Goal: Information Seeking & Learning: Learn about a topic

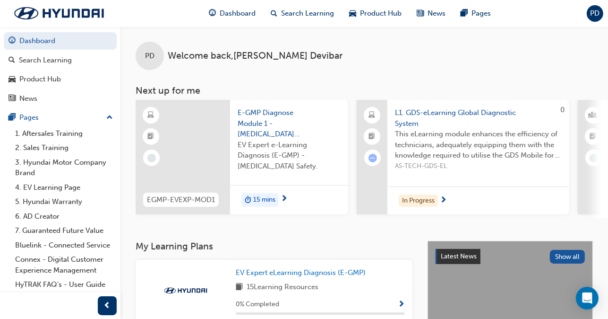
click at [430, 116] on span "L1. GDS-eLearning Global Diagnostic System" at bounding box center [478, 117] width 167 height 21
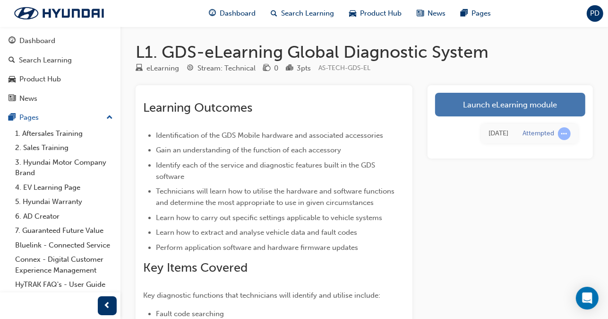
click at [509, 104] on link "Launch eLearning module" at bounding box center [510, 105] width 150 height 24
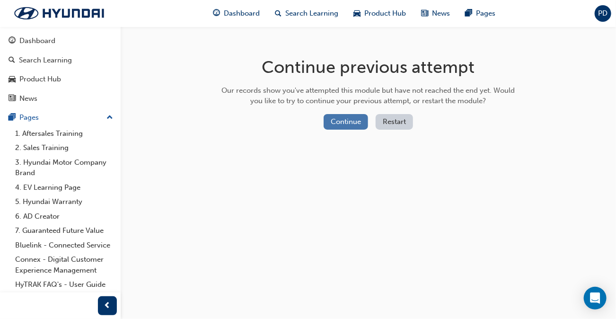
click at [352, 124] on button "Continue" at bounding box center [345, 122] width 44 height 16
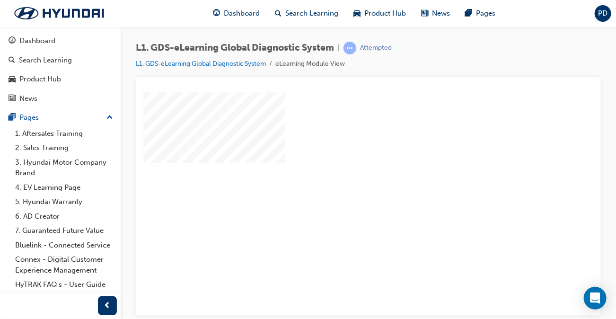
click at [340, 176] on div "play" at bounding box center [340, 176] width 0 height 0
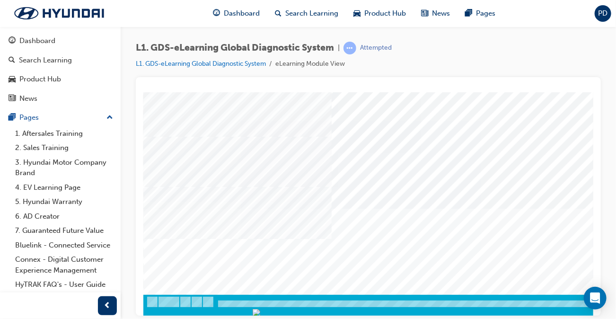
click at [476, 300] on div at bounding box center [464, 308] width 643 height 16
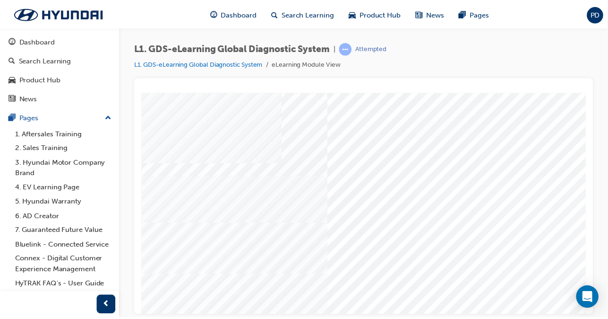
scroll to position [0, 0]
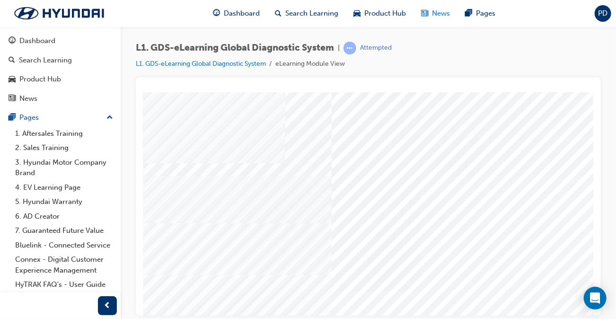
click at [439, 8] on span "News" at bounding box center [441, 13] width 18 height 11
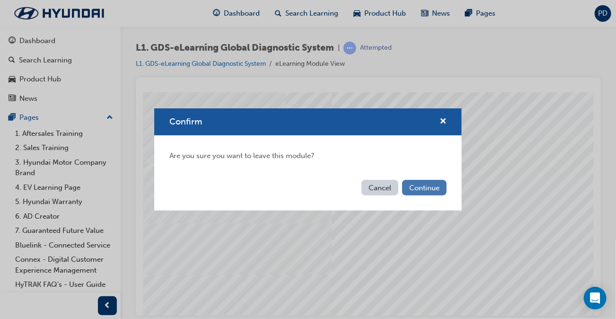
click at [432, 190] on button "Continue" at bounding box center [424, 188] width 44 height 16
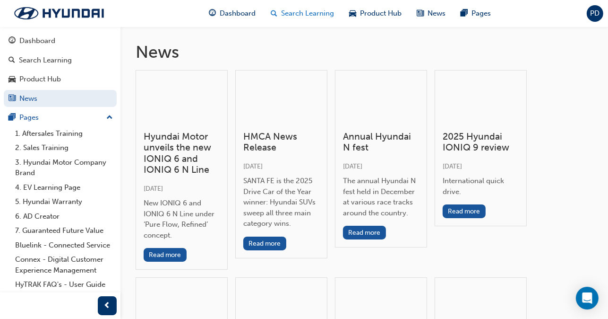
click at [284, 15] on span "Search Learning" at bounding box center [308, 13] width 53 height 11
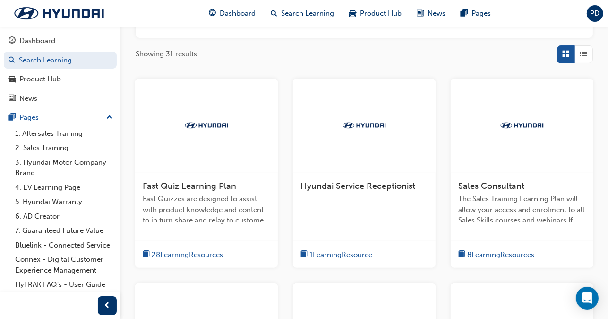
scroll to position [142, 0]
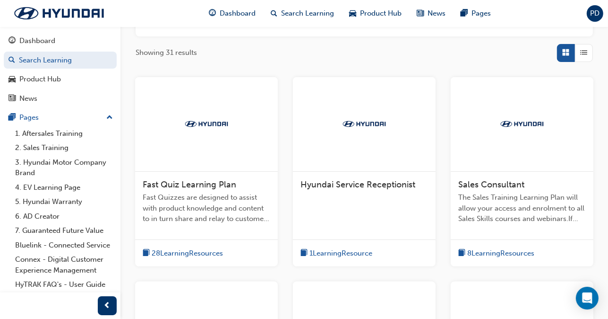
click at [204, 183] on span "Fast Quiz Learning Plan" at bounding box center [190, 184] width 94 height 10
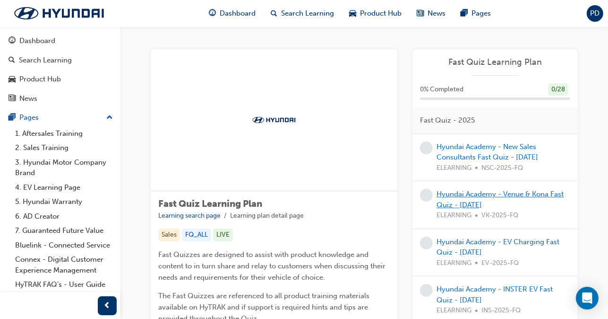
click at [511, 196] on link "Hyundai Academy - Venue & Kona Fast Quiz - [DATE]" at bounding box center [500, 199] width 127 height 19
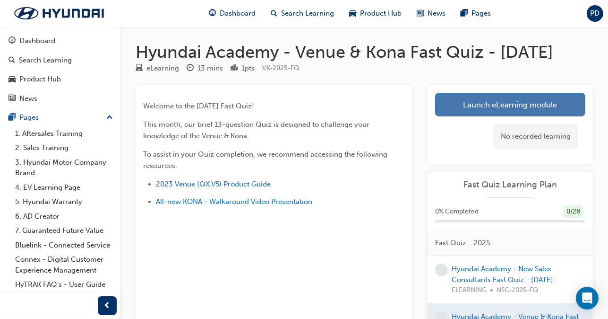
click at [492, 116] on link "Launch eLearning module" at bounding box center [510, 105] width 150 height 24
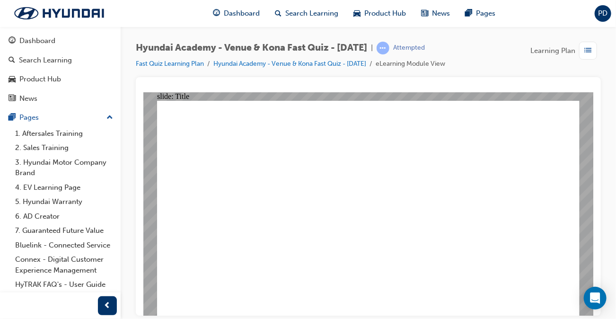
drag, startPoint x: 445, startPoint y: 300, endPoint x: 440, endPoint y: 299, distance: 5.3
click at [611, 73] on div "Hyundai Academy - Venue & Kona Fast Quiz - [DATE] | Attempted Fast Quiz Learnin…" at bounding box center [368, 160] width 495 height 269
click at [599, 72] on div "Hyundai Academy - Venue & Kona Fast Quiz - [DATE] | Attempted Fast Quiz Learnin…" at bounding box center [368, 59] width 465 height 35
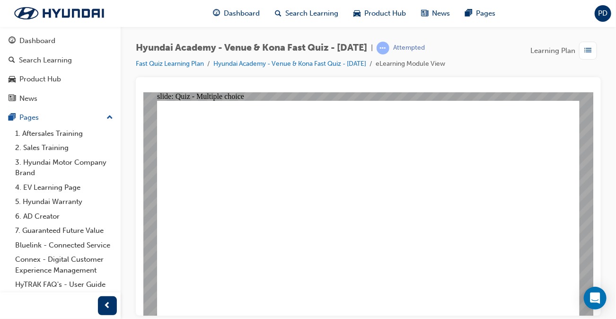
radio input "true"
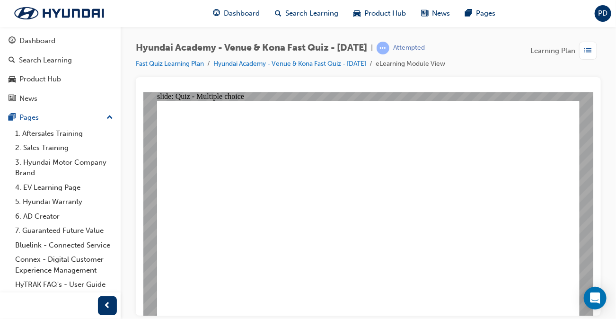
radio input "true"
click at [168, 66] on link "Fast Quiz Learning Plan" at bounding box center [170, 64] width 68 height 8
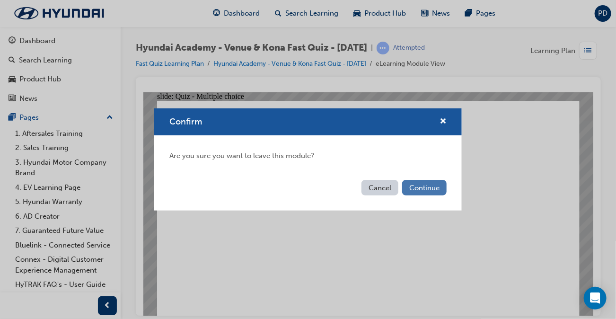
click at [419, 192] on button "Continue" at bounding box center [424, 188] width 44 height 16
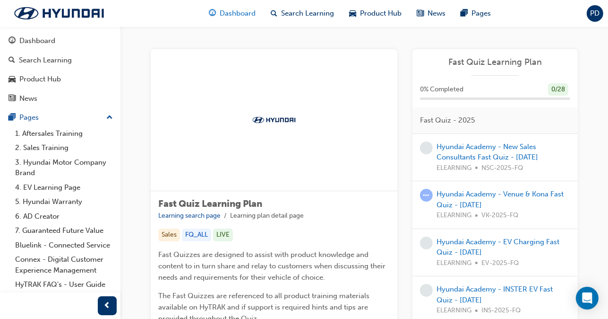
click at [246, 12] on span "Dashboard" at bounding box center [238, 13] width 36 height 11
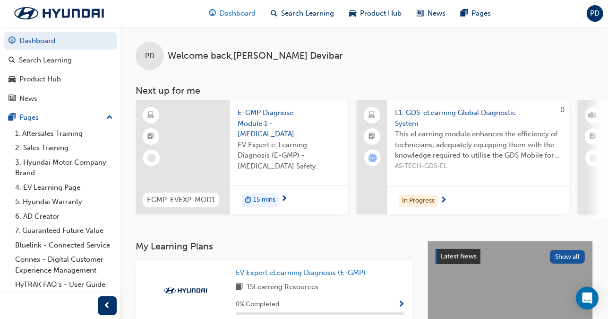
click at [231, 14] on span "Dashboard" at bounding box center [238, 13] width 36 height 11
click at [459, 113] on span "L1. GDS-eLearning Global Diagnostic System" at bounding box center [478, 117] width 167 height 21
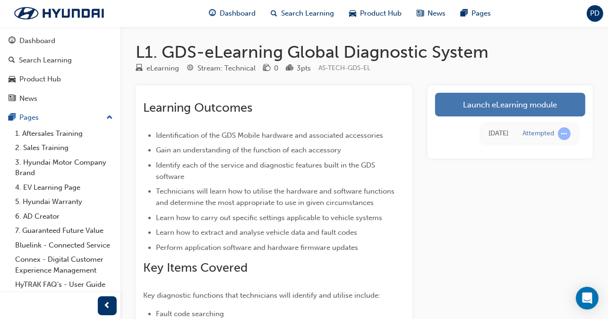
click at [517, 99] on link "Launch eLearning module" at bounding box center [510, 105] width 150 height 24
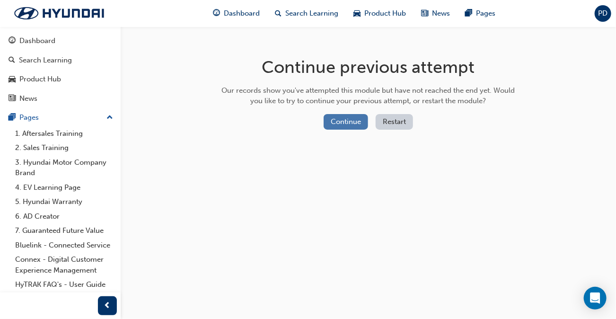
click at [345, 118] on button "Continue" at bounding box center [345, 122] width 44 height 16
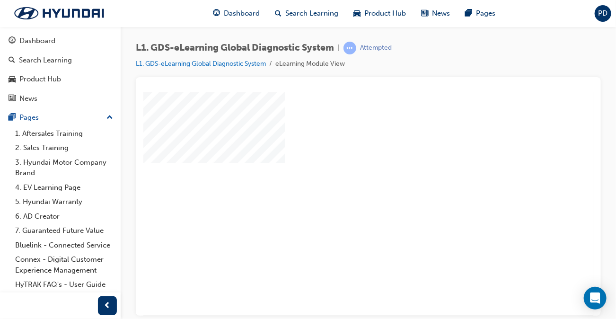
click at [340, 176] on div "play" at bounding box center [340, 176] width 0 height 0
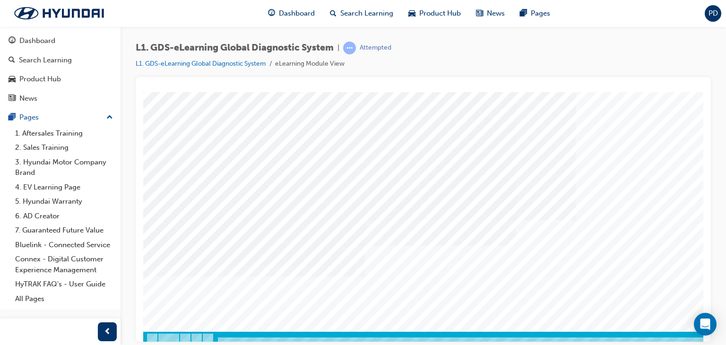
scroll to position [112, 0]
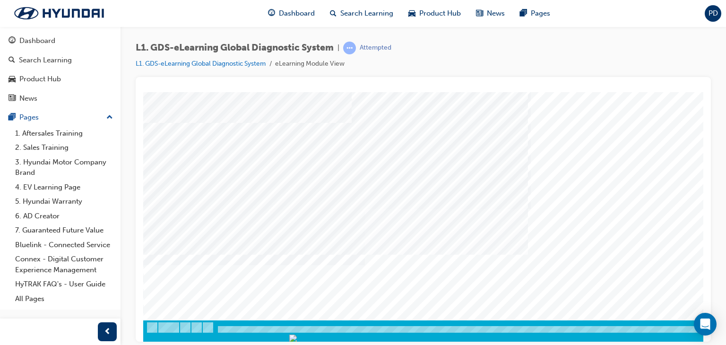
drag, startPoint x: 369, startPoint y: 279, endPoint x: 393, endPoint y: 255, distance: 33.8
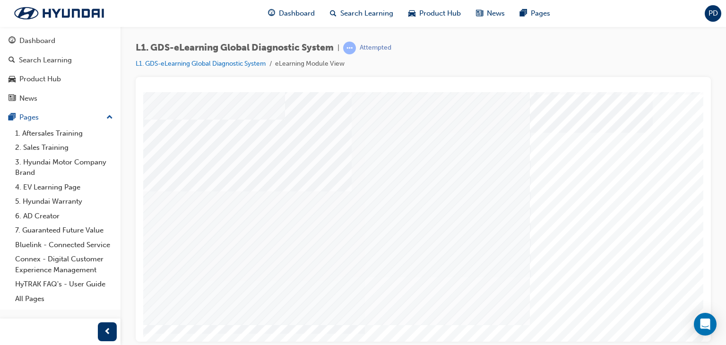
scroll to position [47, 0]
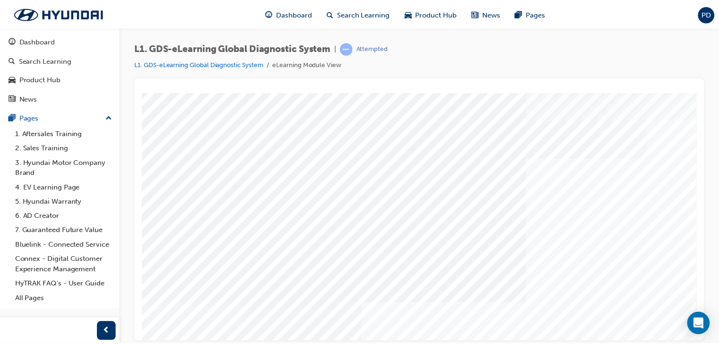
scroll to position [0, 0]
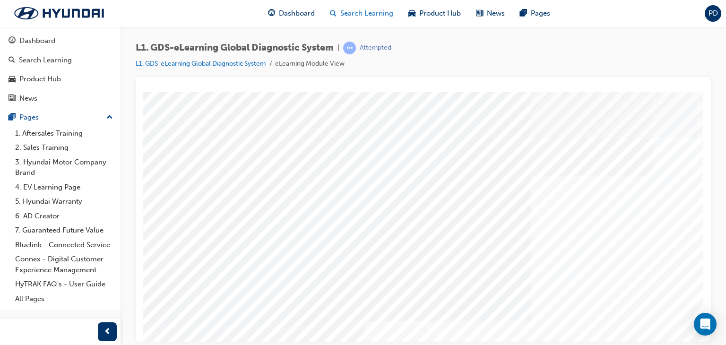
click at [376, 12] on span "Search Learning" at bounding box center [366, 13] width 53 height 11
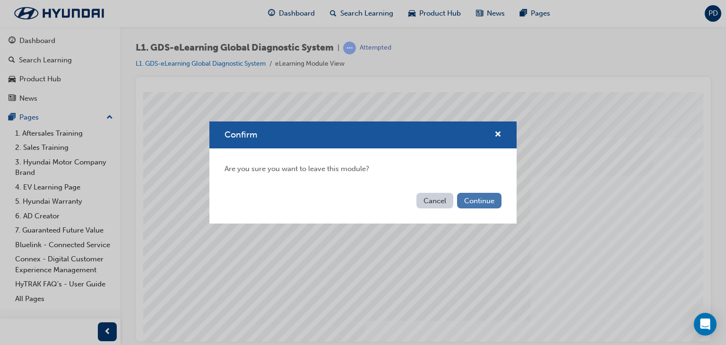
click at [487, 201] on button "Continue" at bounding box center [479, 201] width 44 height 16
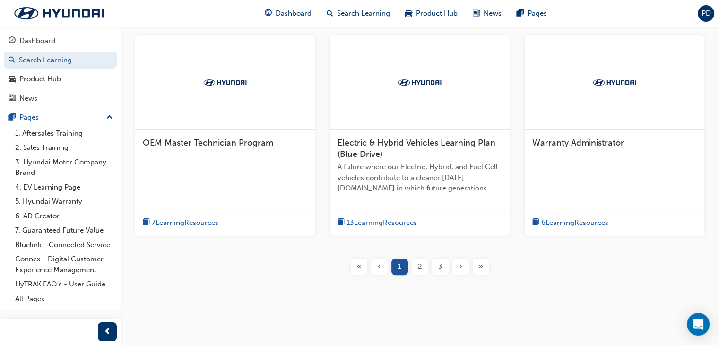
scroll to position [394, 0]
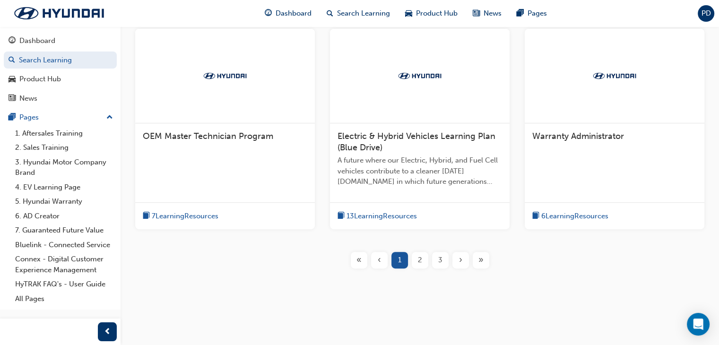
click at [418, 263] on span "2" at bounding box center [420, 260] width 4 height 11
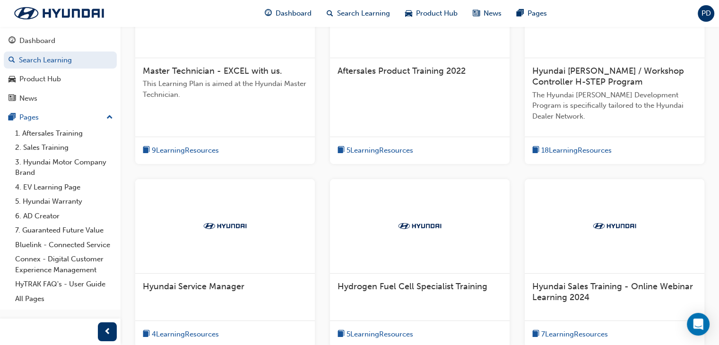
scroll to position [373, 0]
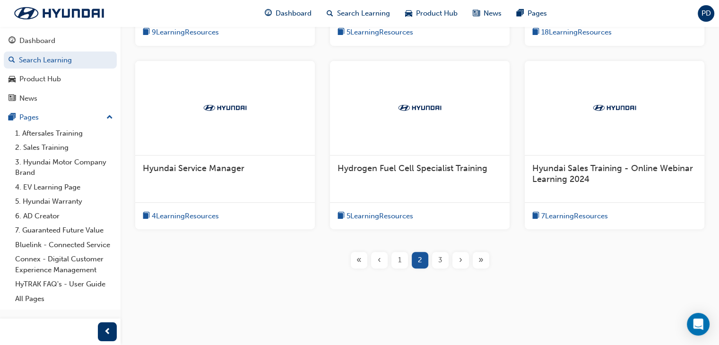
click at [437, 265] on div "3" at bounding box center [440, 260] width 17 height 17
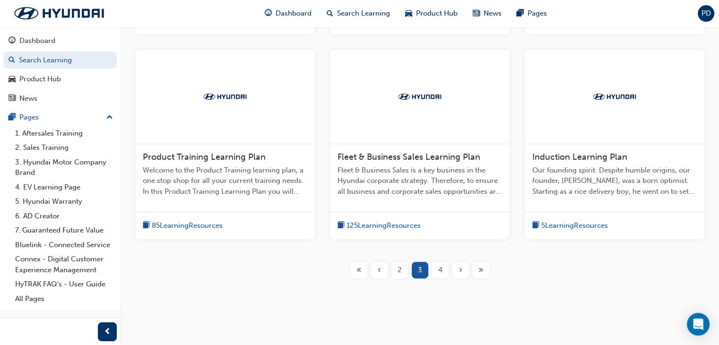
click at [274, 191] on span "Welcome to the Product Training learning plan, a one stop shop for all your cur…" at bounding box center [225, 181] width 165 height 32
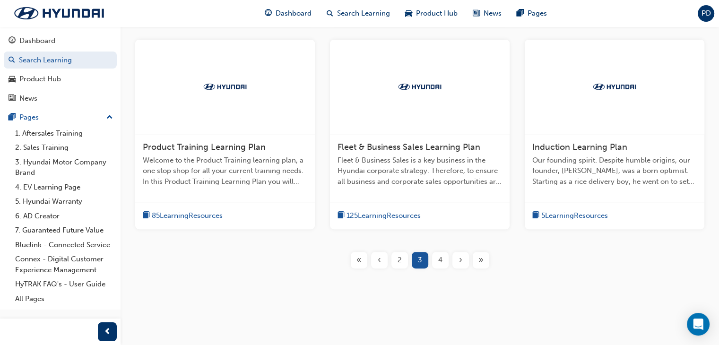
click at [439, 258] on span "4" at bounding box center [440, 260] width 4 height 11
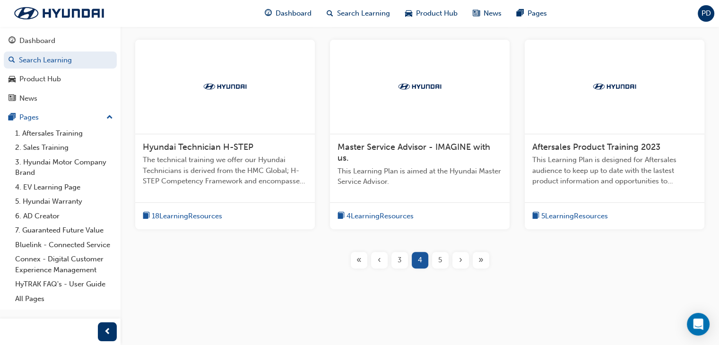
scroll to position [352, 0]
click at [209, 218] on span "18 Learning Resources" at bounding box center [187, 216] width 70 height 11
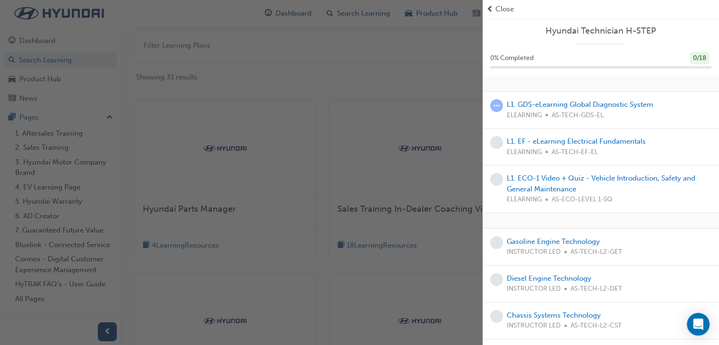
scroll to position [115, 0]
click at [607, 105] on link "L1. GDS-eLearning Global Diagnostic System" at bounding box center [580, 104] width 147 height 9
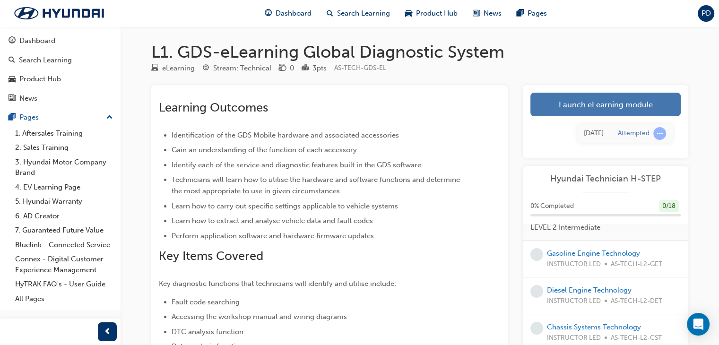
click at [615, 108] on link "Launch eLearning module" at bounding box center [605, 105] width 150 height 24
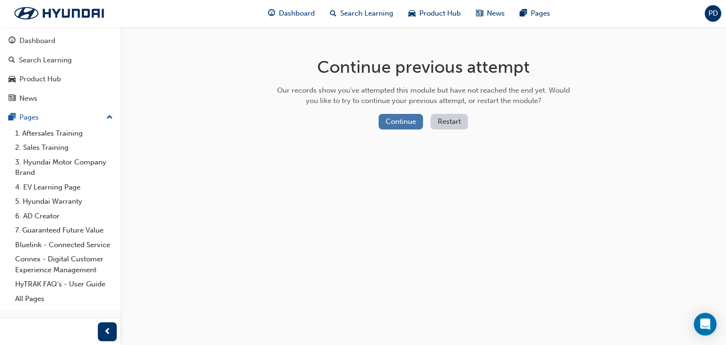
click at [396, 122] on button "Continue" at bounding box center [401, 122] width 44 height 16
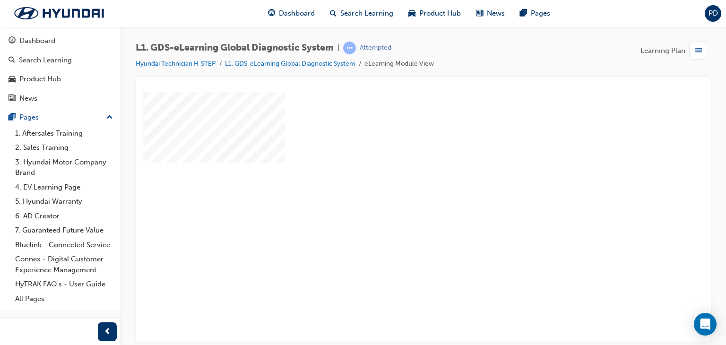
click at [396, 189] on div "play" at bounding box center [396, 189] width 0 height 0
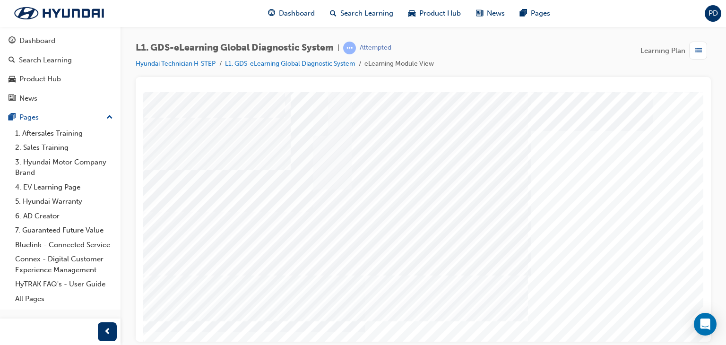
scroll to position [17, 0]
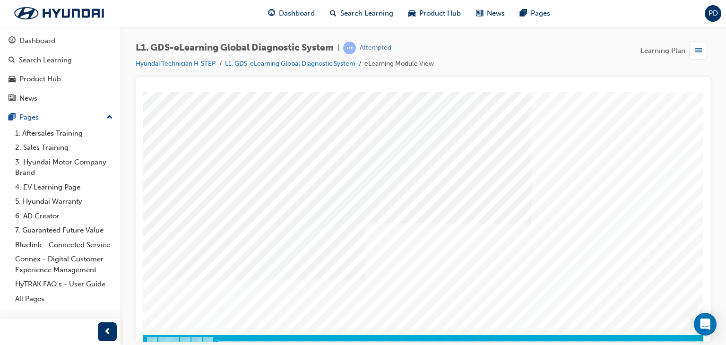
scroll to position [65, 0]
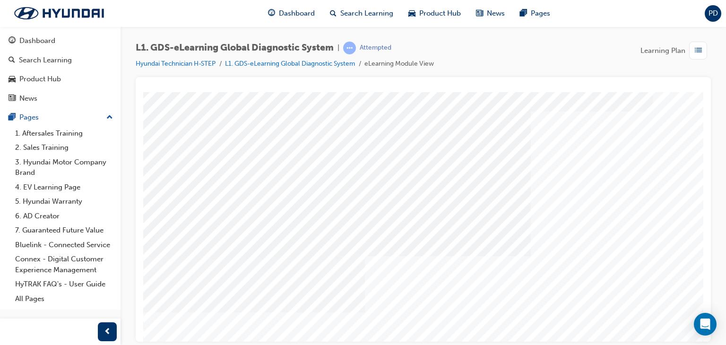
drag, startPoint x: 107, startPoint y: 330, endPoint x: 103, endPoint y: 325, distance: 6.0
click at [74, 318] on div at bounding box center [60, 332] width 121 height 26
drag, startPoint x: 105, startPoint y: 326, endPoint x: 54, endPoint y: 235, distance: 104.1
click at [105, 318] on span "prev-icon" at bounding box center [107, 332] width 7 height 12
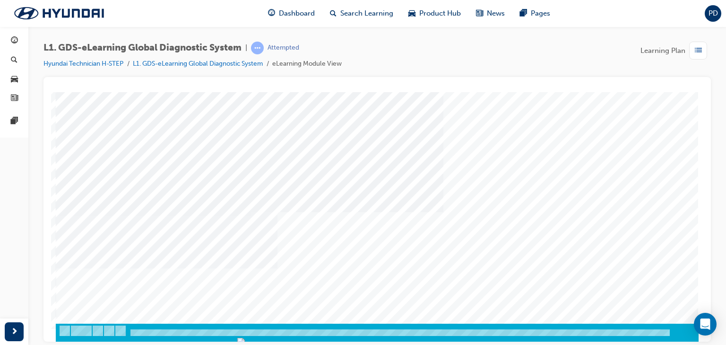
scroll to position [112, 0]
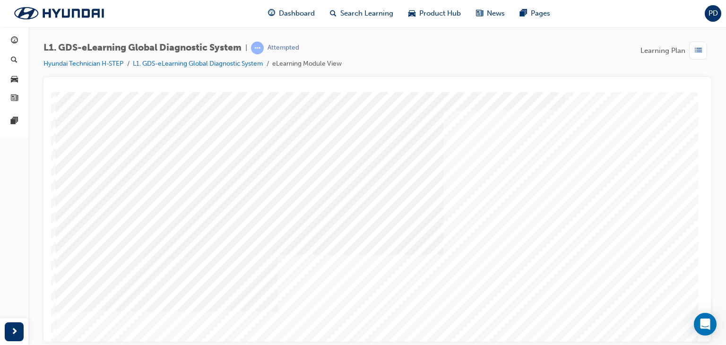
scroll to position [95, 0]
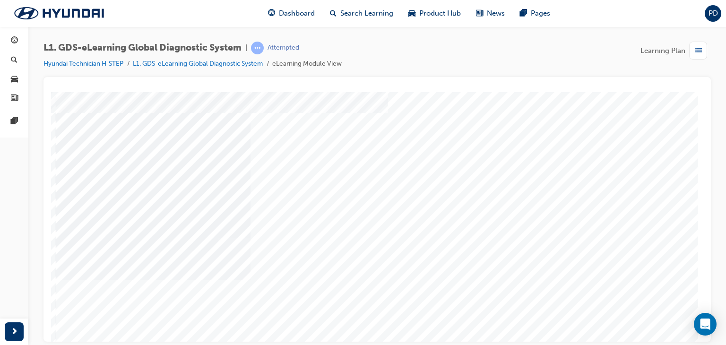
scroll to position [112, 0]
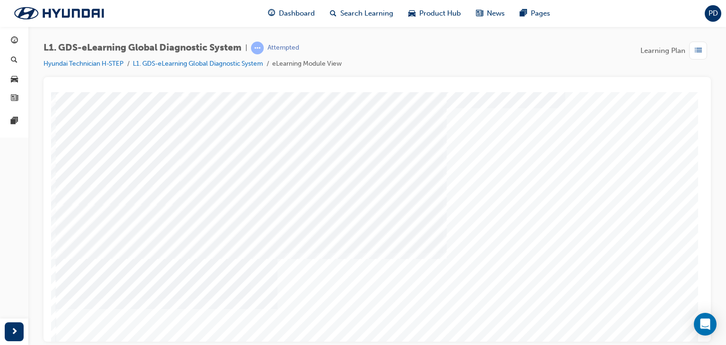
scroll to position [65, 0]
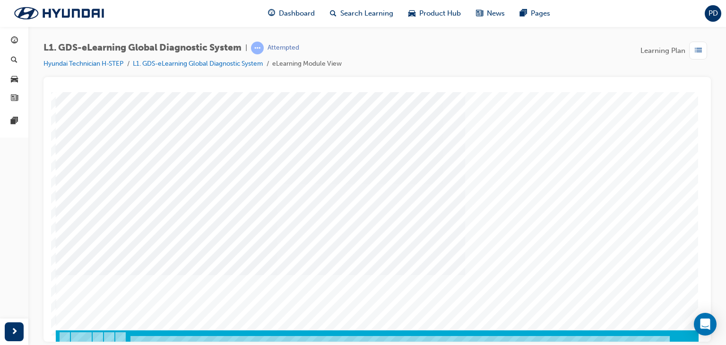
scroll to position [112, 0]
